Goal: Transaction & Acquisition: Purchase product/service

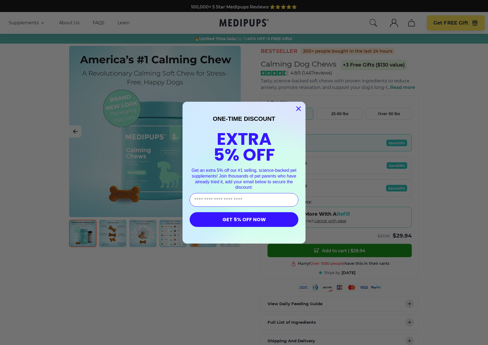
click at [444, 119] on div "Close dialog ONE-TIME DISCOUNT EXTRA 5% OFF Get an extra 5% off our #1 selling,…" at bounding box center [244, 172] width 488 height 345
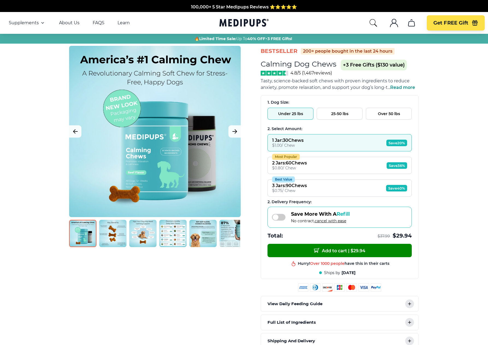
click at [390, 113] on button "Over 50 lbs" at bounding box center [389, 114] width 46 height 12
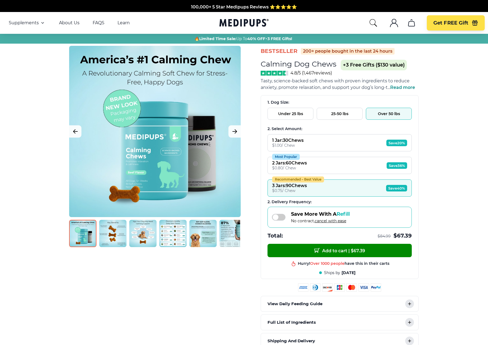
click at [345, 141] on button "1 Jar : 30 Chews $ 1.00 / Chew Save 20%" at bounding box center [339, 142] width 144 height 17
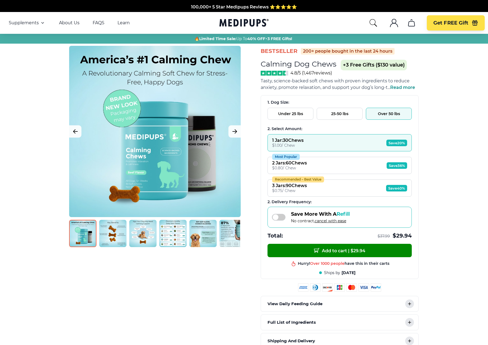
scroll to position [1, 0]
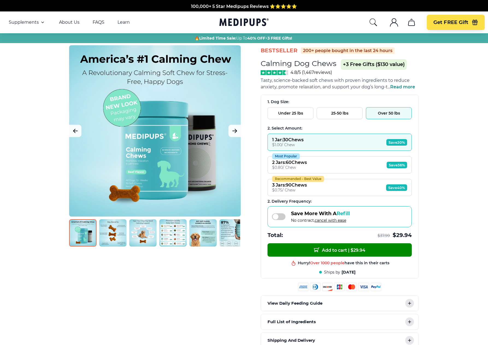
click at [384, 216] on div "Save More With A Refill No contract, cancel with ease" at bounding box center [339, 216] width 144 height 21
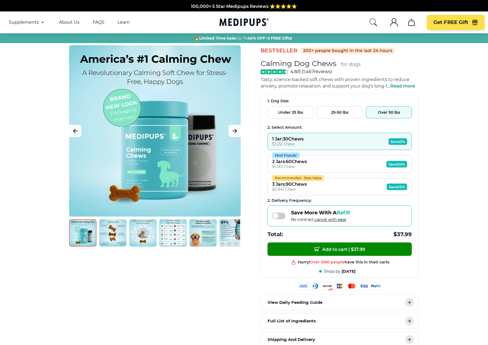
click at [278, 217] on span at bounding box center [279, 216] width 14 height 7
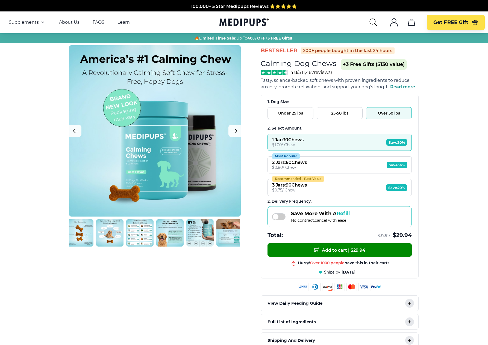
scroll to position [0, 33]
click at [222, 223] on img at bounding box center [230, 233] width 27 height 27
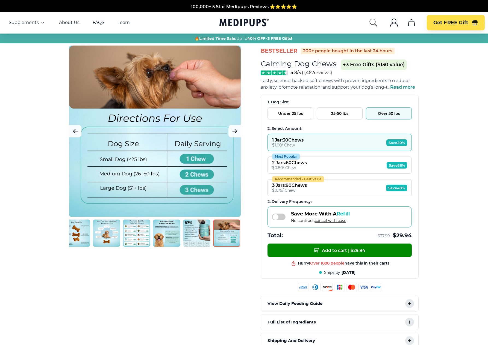
scroll to position [0, 0]
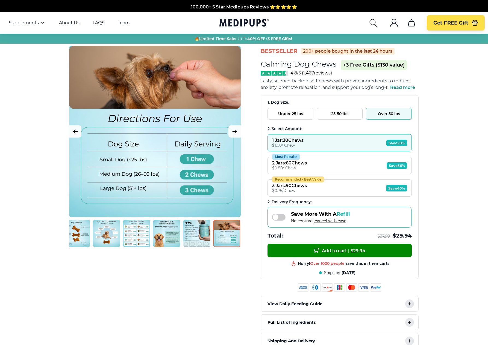
click at [197, 228] on img at bounding box center [196, 233] width 27 height 27
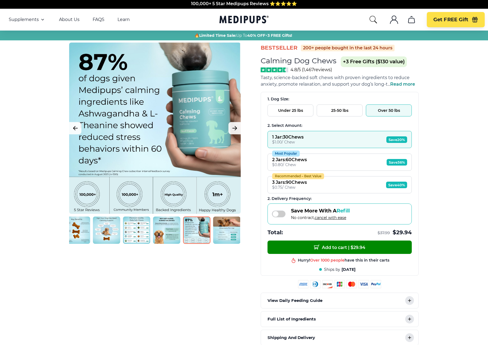
scroll to position [0, 37]
click at [170, 228] on img at bounding box center [166, 230] width 27 height 27
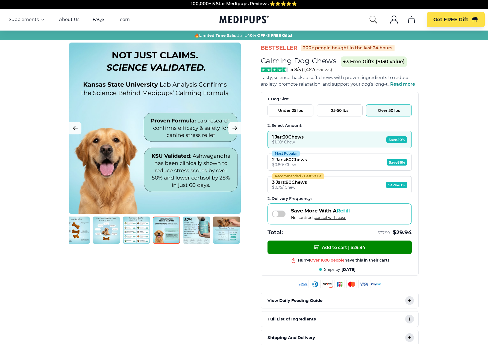
click at [133, 232] on img at bounding box center [136, 230] width 27 height 27
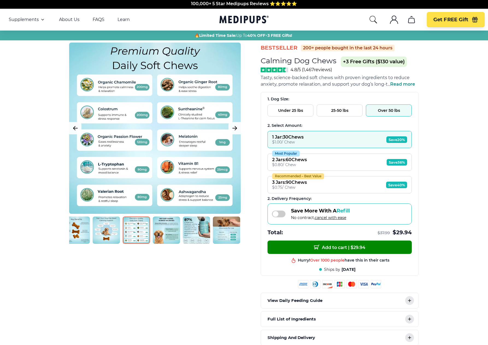
click at [104, 232] on img at bounding box center [106, 230] width 27 height 27
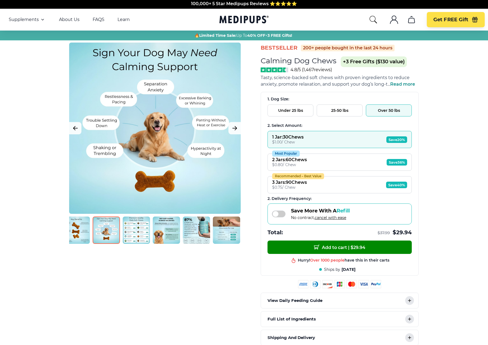
click at [77, 232] on img at bounding box center [76, 230] width 27 height 27
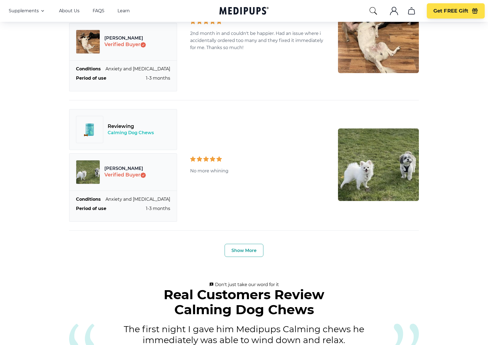
scroll to position [1787, 0]
click at [242, 244] on button "Show More" at bounding box center [243, 250] width 39 height 13
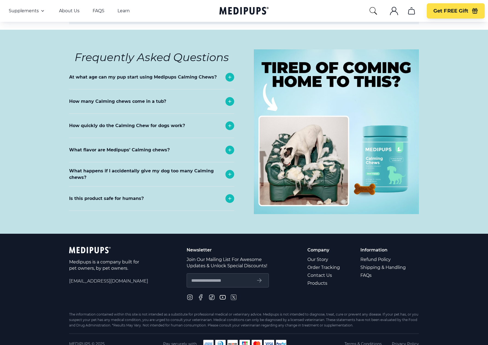
scroll to position [3122, 0]
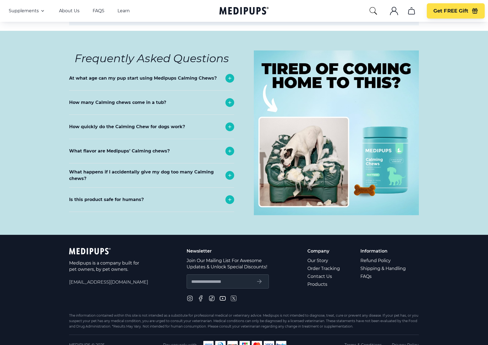
click at [199, 296] on icon at bounding box center [200, 298] width 3 height 5
